Goal: Transaction & Acquisition: Purchase product/service

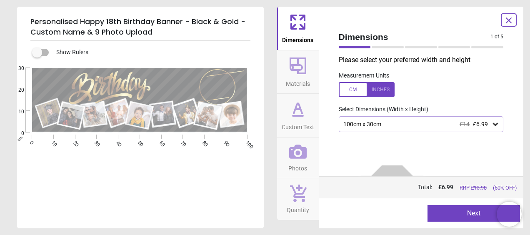
scroll to position [43, 0]
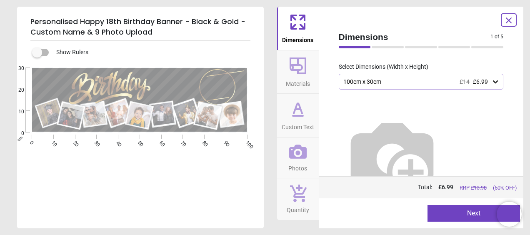
click at [298, 158] on icon at bounding box center [298, 152] width 18 height 14
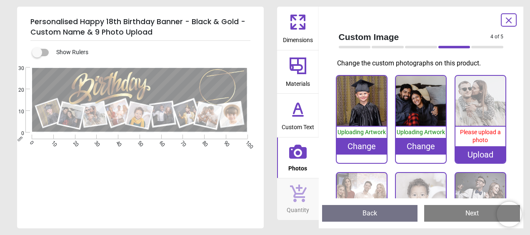
click at [359, 148] on div "Change" at bounding box center [362, 146] width 50 height 17
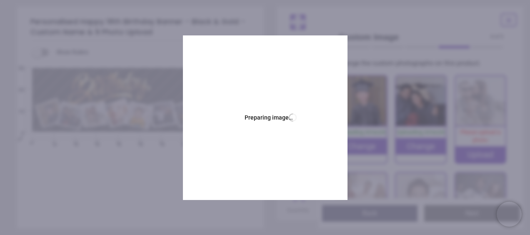
click at [368, 109] on img at bounding box center [362, 101] width 50 height 50
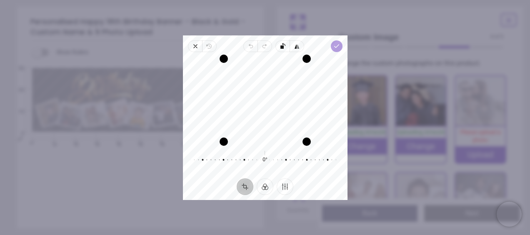
click at [335, 47] on polyline "button" at bounding box center [336, 46] width 5 height 3
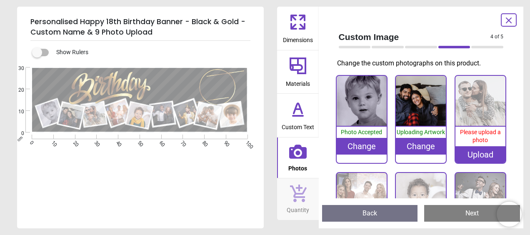
click at [415, 105] on img at bounding box center [421, 101] width 50 height 50
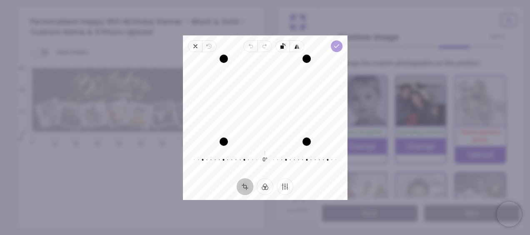
click at [336, 43] on icon "button" at bounding box center [336, 46] width 7 height 7
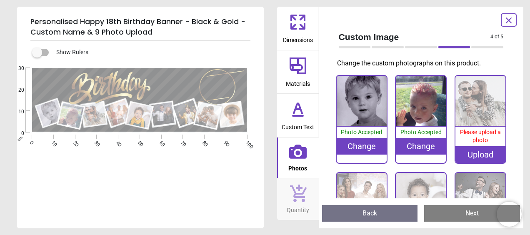
click at [475, 104] on img at bounding box center [481, 101] width 50 height 50
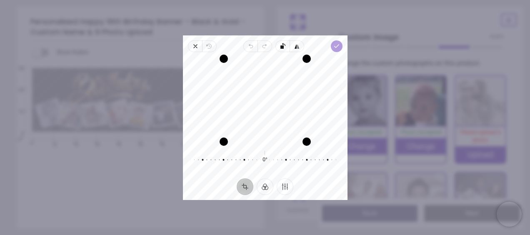
click at [334, 45] on icon "button" at bounding box center [336, 46] width 7 height 7
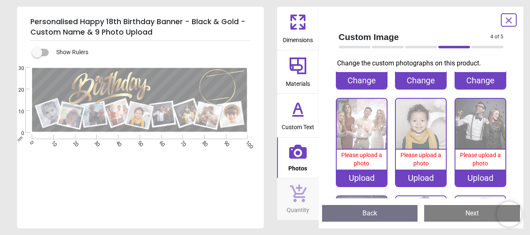
scroll to position [83, 0]
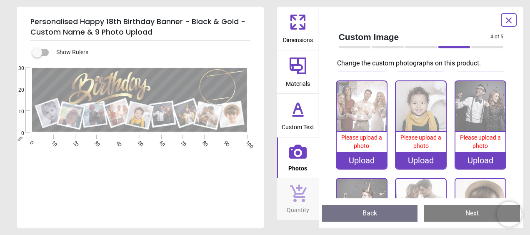
click at [355, 159] on div "Upload" at bounding box center [362, 160] width 50 height 17
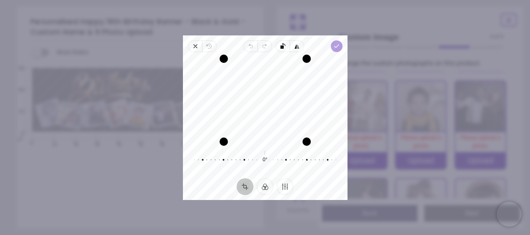
click at [338, 48] on icon "button" at bounding box center [336, 46] width 7 height 7
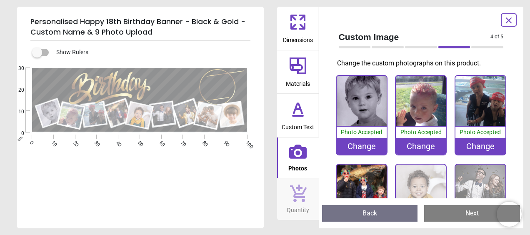
scroll to position [83, 0]
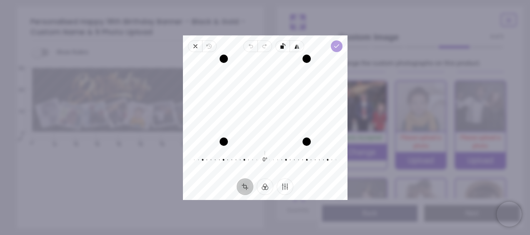
click at [337, 46] on polyline "button" at bounding box center [336, 46] width 5 height 3
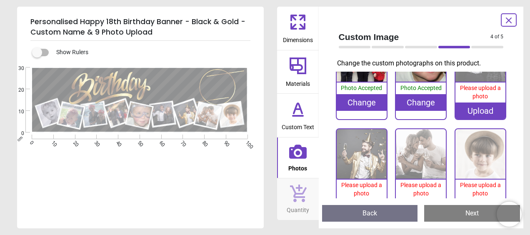
scroll to position [114, 0]
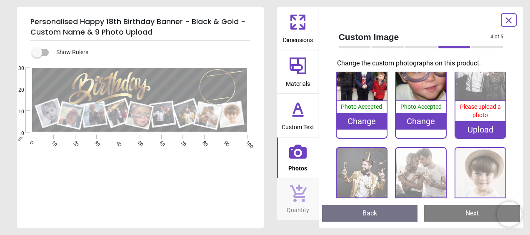
click at [470, 124] on div "Upload" at bounding box center [481, 129] width 50 height 17
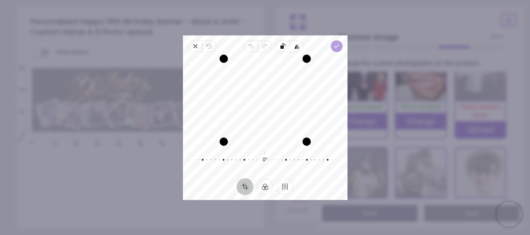
click at [335, 47] on polyline "button" at bounding box center [336, 46] width 5 height 3
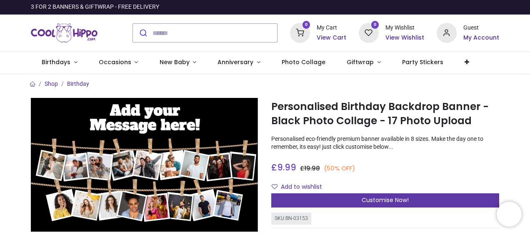
click at [368, 198] on span "Customise Now!" at bounding box center [385, 200] width 47 height 8
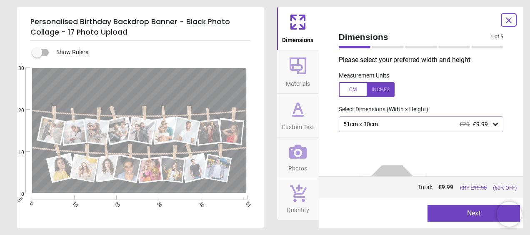
click at [306, 113] on icon at bounding box center [298, 109] width 20 height 20
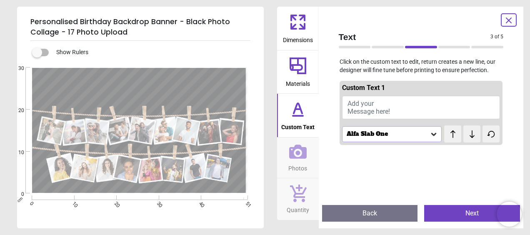
click at [361, 107] on span "Add your Message here!" at bounding box center [369, 108] width 43 height 16
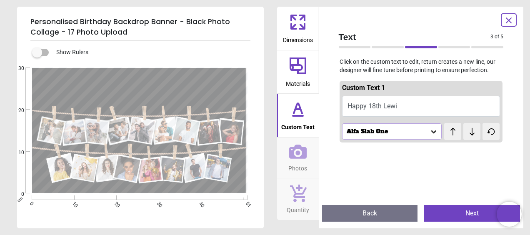
scroll to position [3, 0]
type textarea "**********"
click at [297, 163] on span "Photos" at bounding box center [297, 166] width 19 height 13
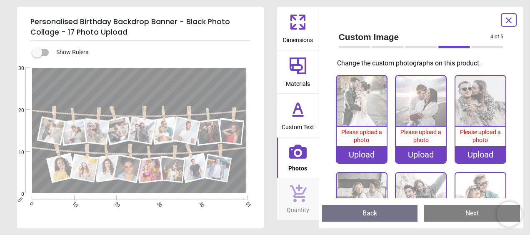
click at [359, 150] on div "Upload" at bounding box center [362, 154] width 50 height 17
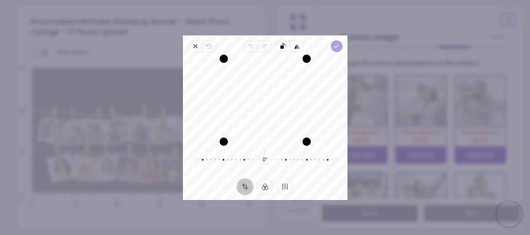
click at [333, 48] on span "Done" at bounding box center [337, 46] width 12 height 12
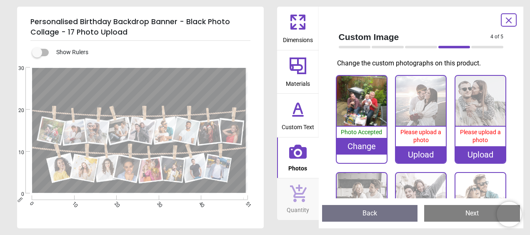
click at [418, 152] on div "Upload" at bounding box center [421, 154] width 50 height 17
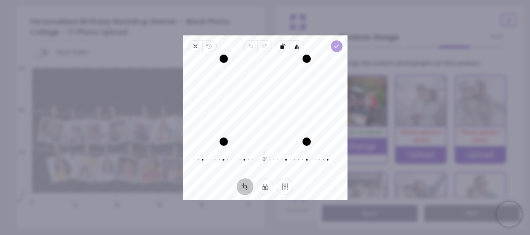
click at [336, 44] on icon "button" at bounding box center [336, 46] width 7 height 7
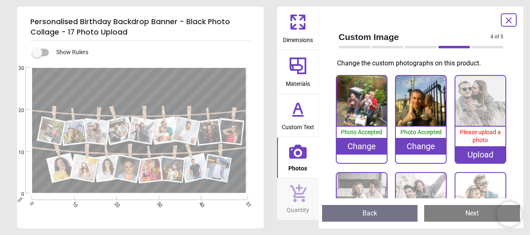
click at [477, 149] on div "Upload" at bounding box center [481, 154] width 50 height 17
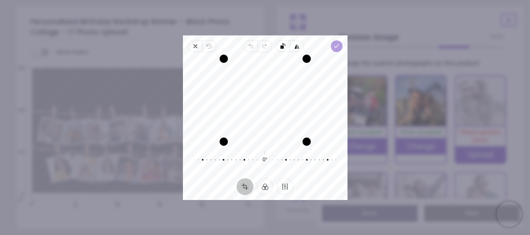
click at [337, 47] on icon "button" at bounding box center [336, 46] width 7 height 7
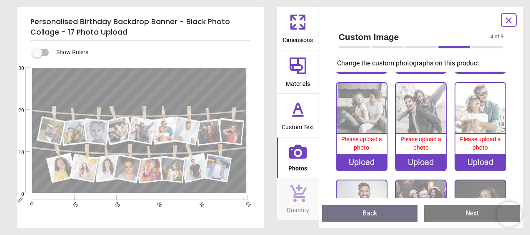
scroll to position [83, 0]
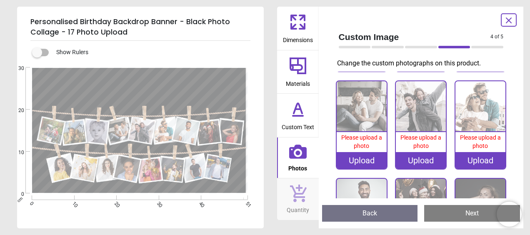
click at [351, 159] on div "Upload" at bounding box center [362, 160] width 50 height 17
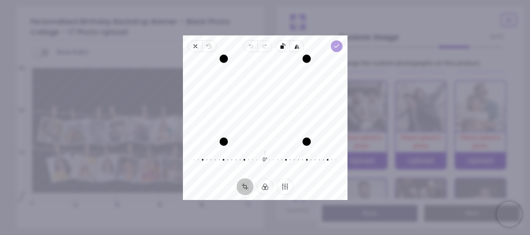
click at [337, 44] on icon "button" at bounding box center [336, 46] width 7 height 7
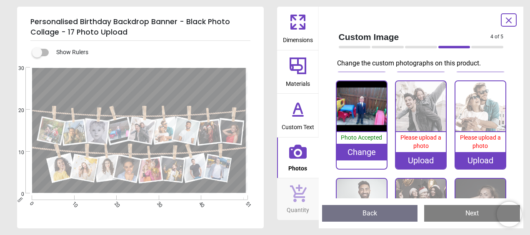
click at [424, 158] on div "Upload" at bounding box center [421, 160] width 50 height 17
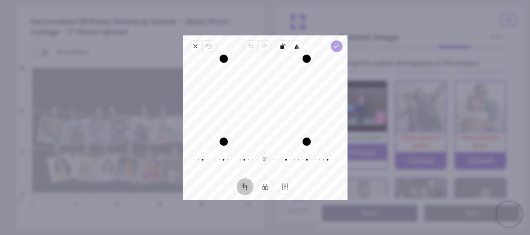
click at [342, 47] on span "Done" at bounding box center [337, 46] width 12 height 12
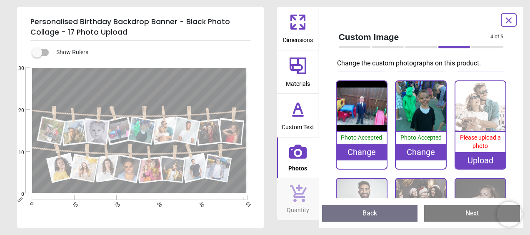
click at [479, 159] on div "Upload" at bounding box center [481, 160] width 50 height 17
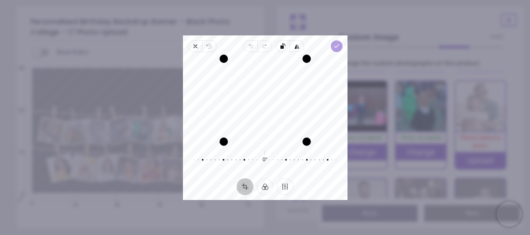
click at [335, 46] on polyline "button" at bounding box center [336, 46] width 5 height 3
